Goal: Information Seeking & Learning: Learn about a topic

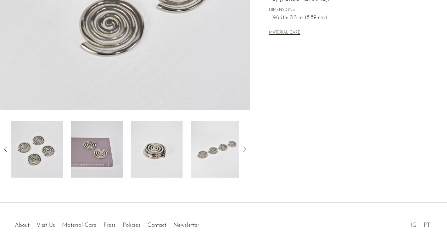
scroll to position [189, 0]
click at [156, 158] on img at bounding box center [156, 148] width 51 height 57
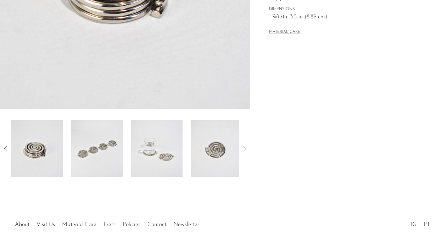
click at [244, 150] on icon at bounding box center [244, 149] width 9 height 9
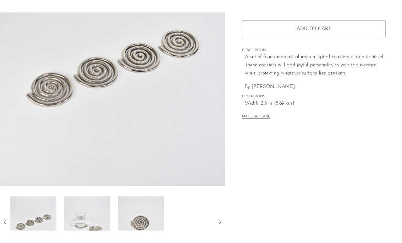
scroll to position [123, 0]
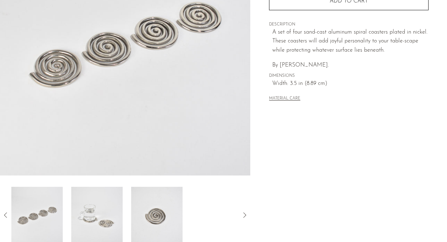
click at [93, 197] on img at bounding box center [96, 215] width 51 height 57
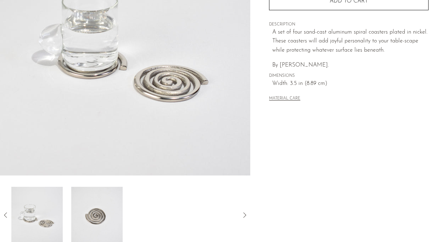
click at [6, 219] on icon at bounding box center [5, 215] width 9 height 9
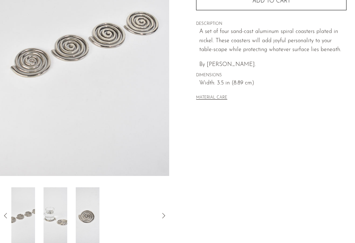
click at [354, 23] on div "Home Collections Spiral Coasters $75 Starting at $26 /mo with Affirm. Check you…" at bounding box center [270, 77] width 169 height 334
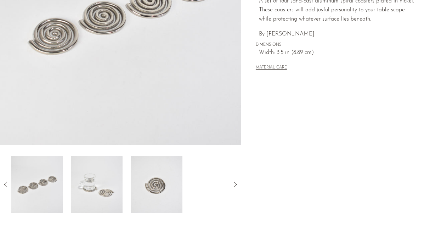
scroll to position [219, 0]
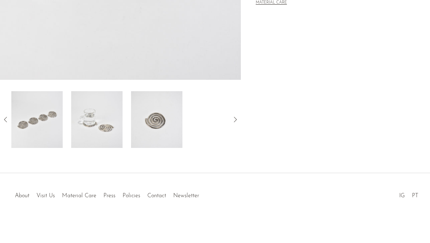
click at [237, 121] on icon at bounding box center [235, 119] width 9 height 9
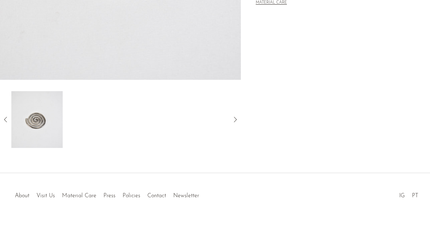
click at [235, 123] on icon at bounding box center [235, 119] width 9 height 9
click at [28, 126] on img at bounding box center [36, 119] width 51 height 57
click at [6, 120] on icon at bounding box center [5, 119] width 9 height 9
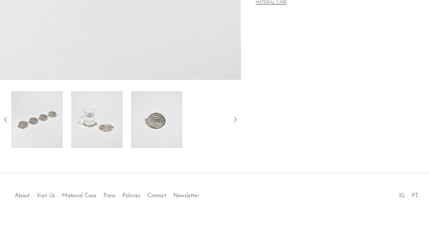
click at [9, 121] on icon at bounding box center [5, 119] width 9 height 9
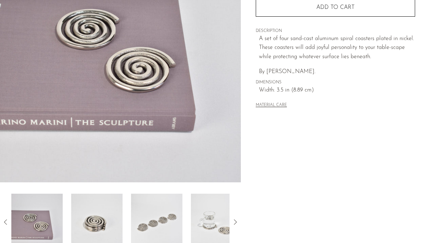
scroll to position [153, 0]
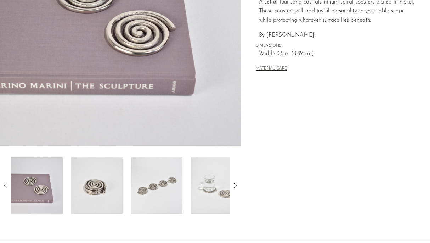
click at [6, 188] on icon at bounding box center [5, 185] width 9 height 9
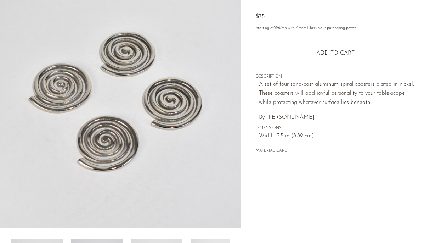
scroll to position [150, 0]
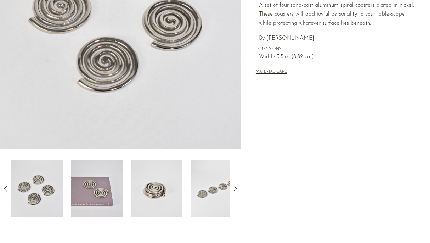
click at [89, 178] on img at bounding box center [96, 188] width 51 height 57
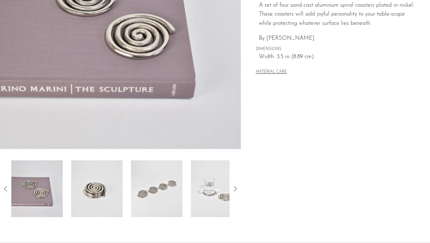
click at [88, 179] on img at bounding box center [96, 188] width 51 height 57
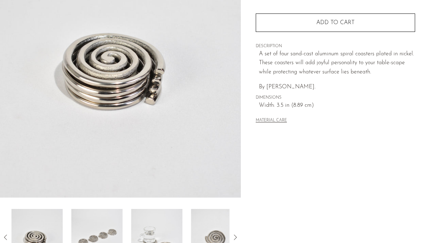
scroll to position [0, 0]
